Goal: Register for event/course

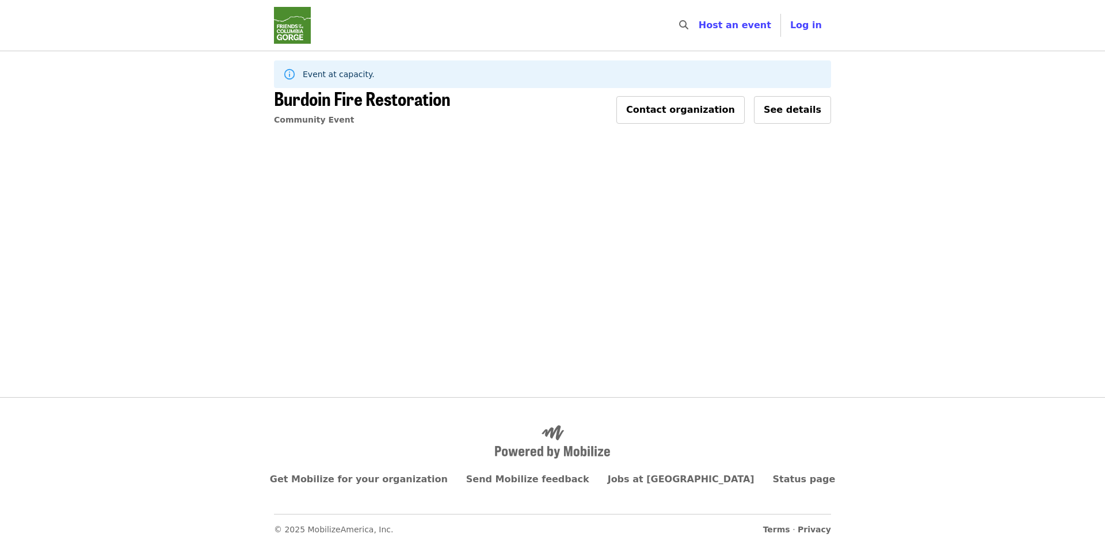
drag, startPoint x: 801, startPoint y: 113, endPoint x: 821, endPoint y: 108, distance: 20.7
click at [800, 113] on span "See details" at bounding box center [793, 109] width 58 height 11
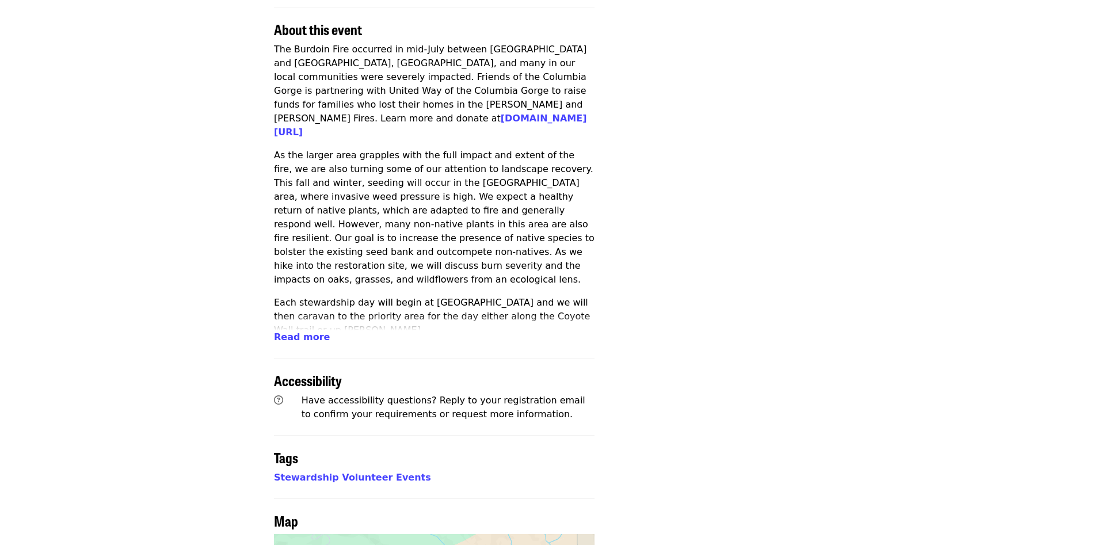
scroll to position [411, 0]
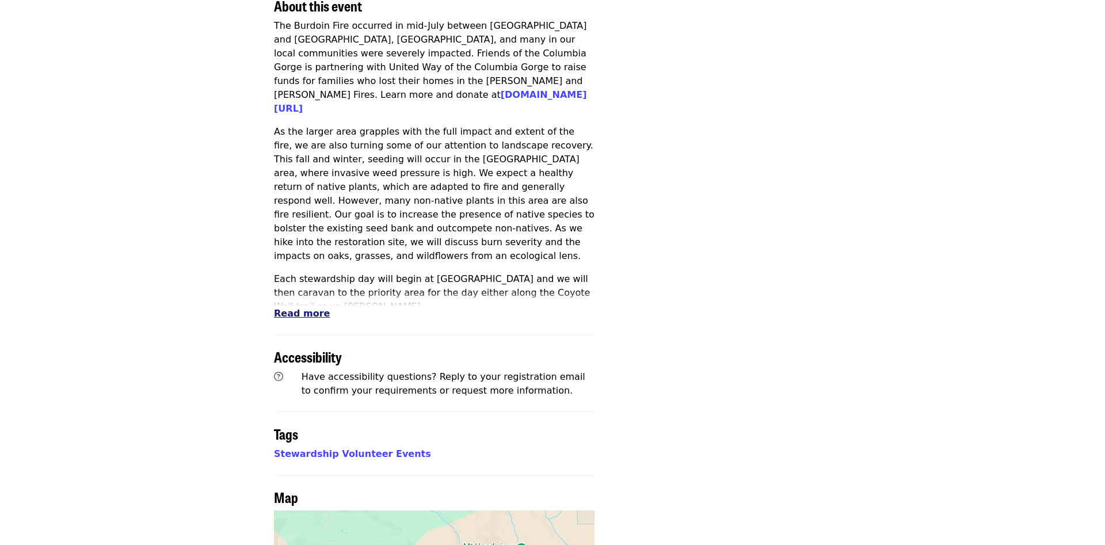
click at [297, 317] on span "Read more" at bounding box center [302, 313] width 56 height 11
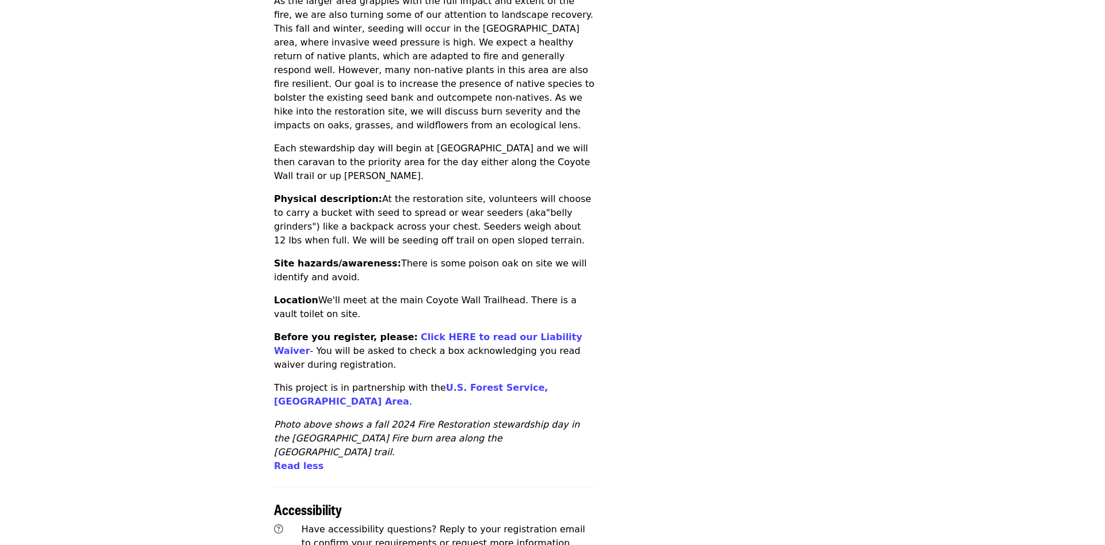
scroll to position [248, 0]
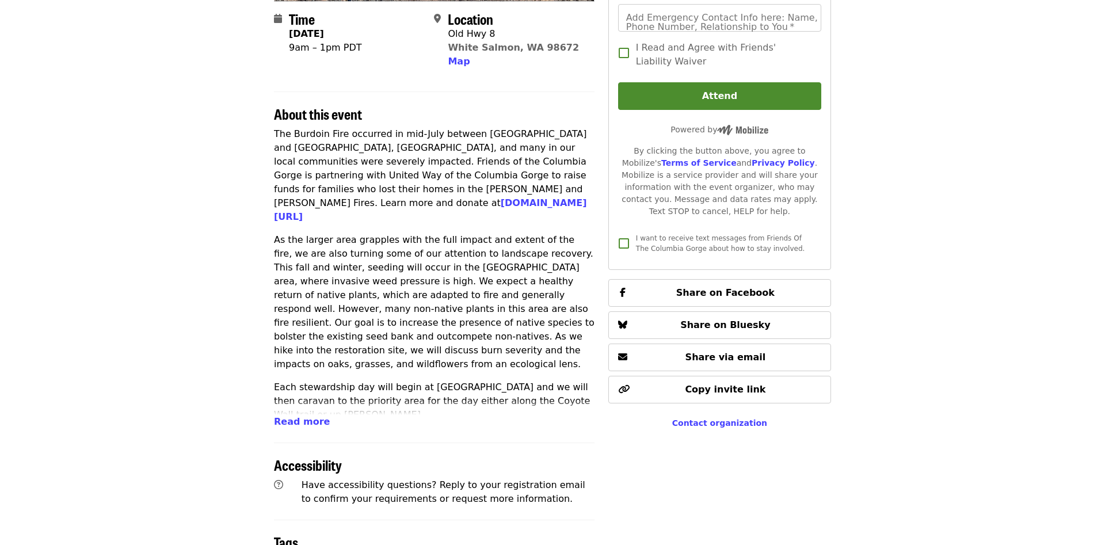
scroll to position [352, 0]
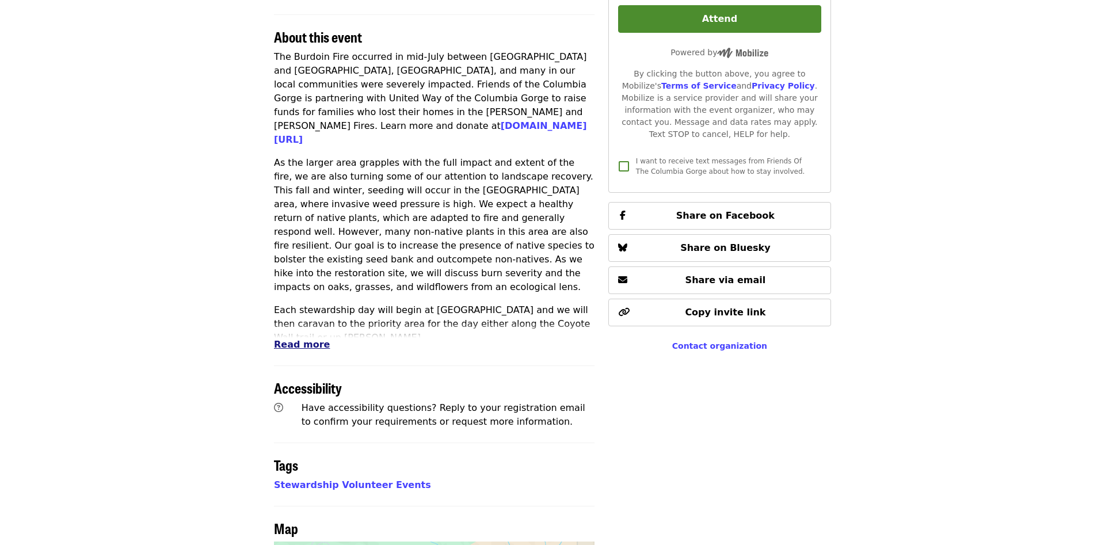
click at [302, 343] on span "Read more" at bounding box center [302, 344] width 56 height 11
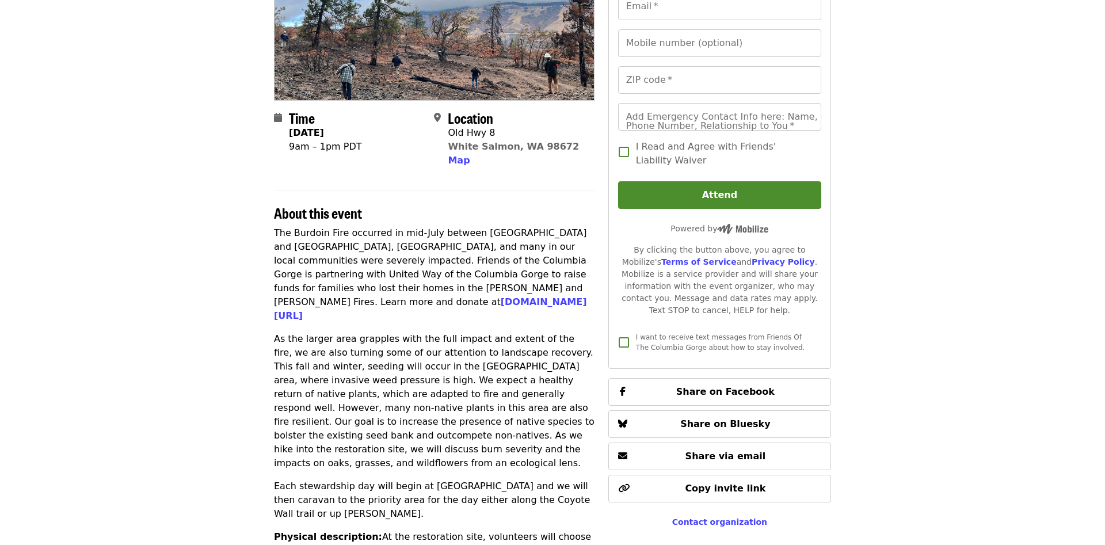
scroll to position [0, 0]
